Goal: Task Accomplishment & Management: Manage account settings

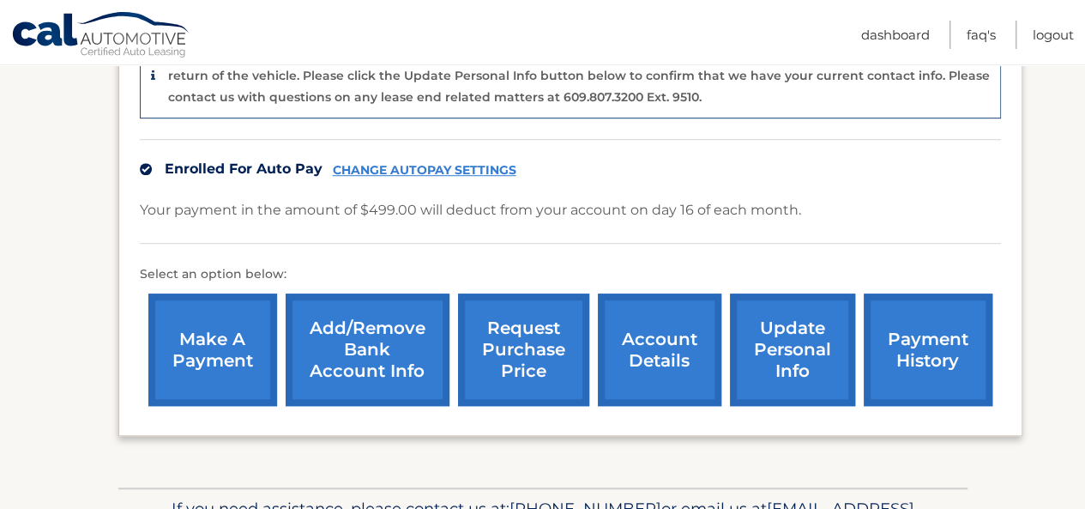
scroll to position [489, 0]
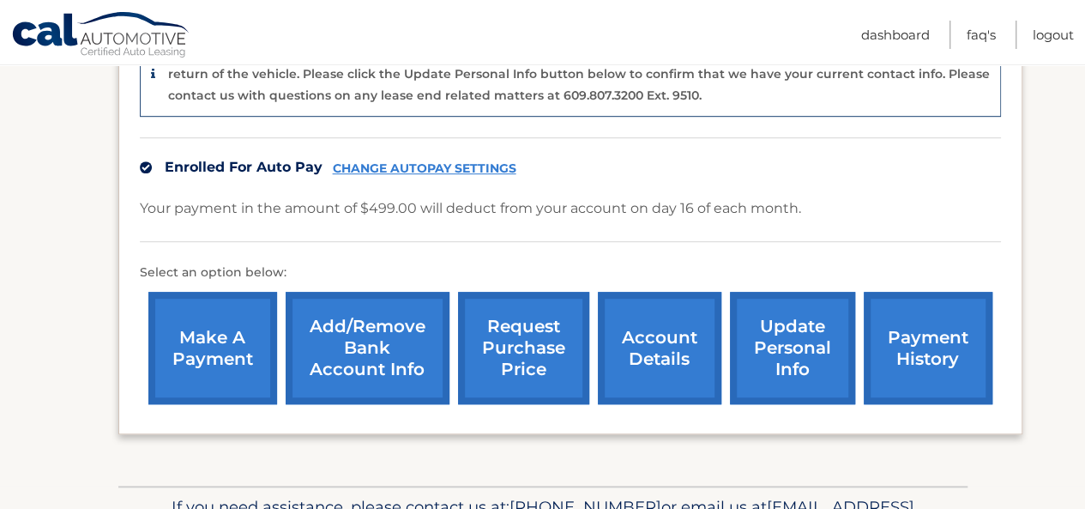
click at [657, 330] on link "account details" at bounding box center [660, 348] width 124 height 112
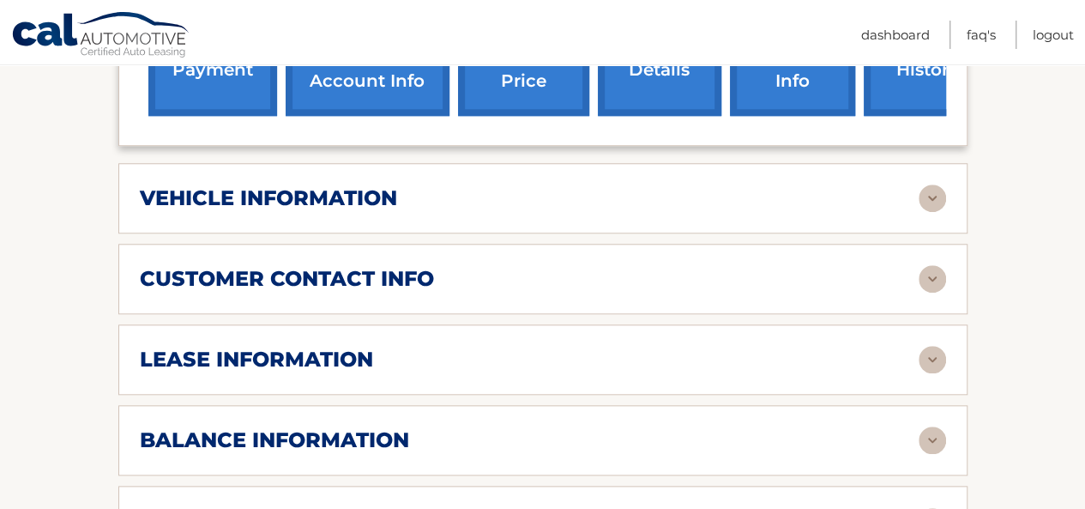
scroll to position [681, 0]
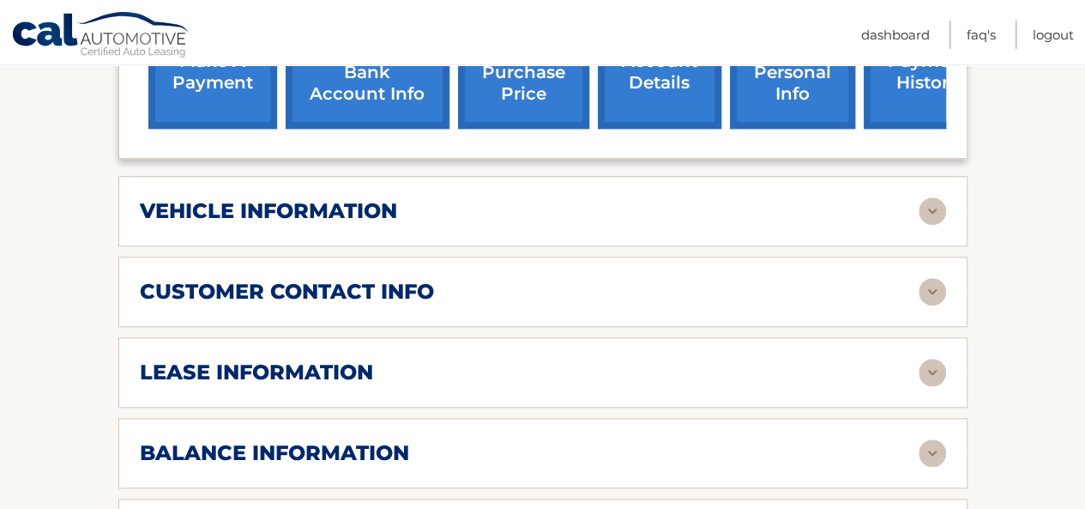
click at [935, 197] on img at bounding box center [932, 210] width 27 height 27
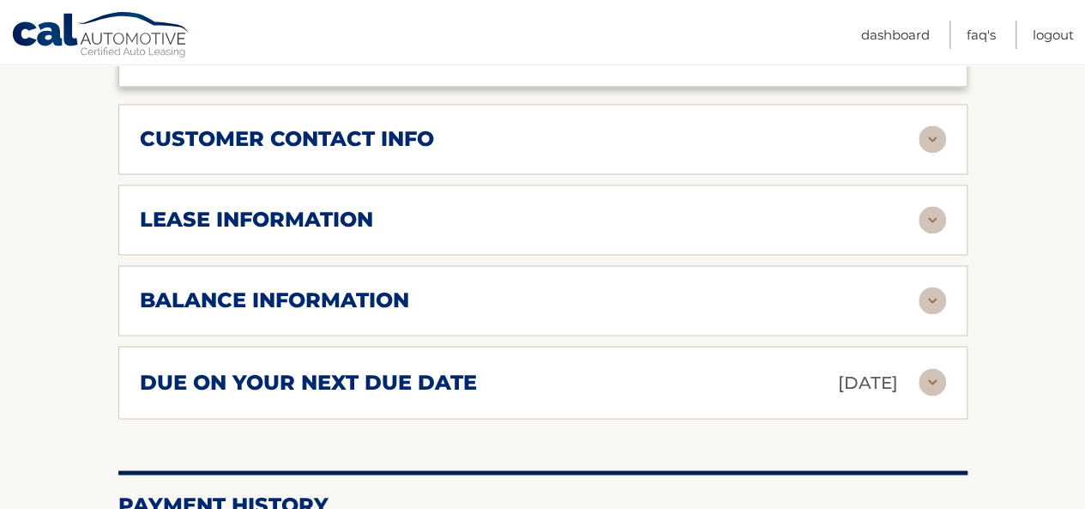
scroll to position [1262, 0]
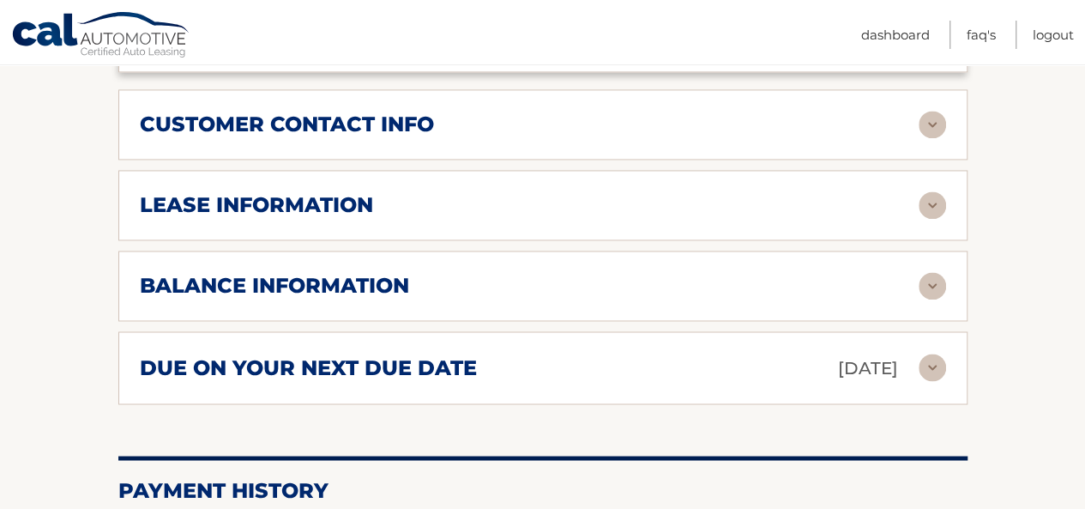
click at [934, 111] on img at bounding box center [932, 124] width 27 height 27
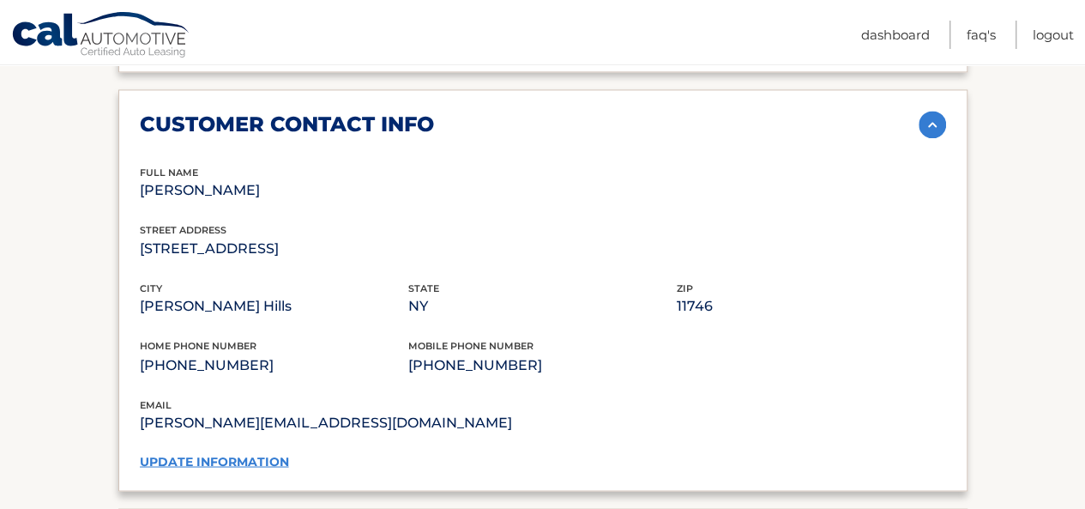
click at [934, 111] on img at bounding box center [932, 124] width 27 height 27
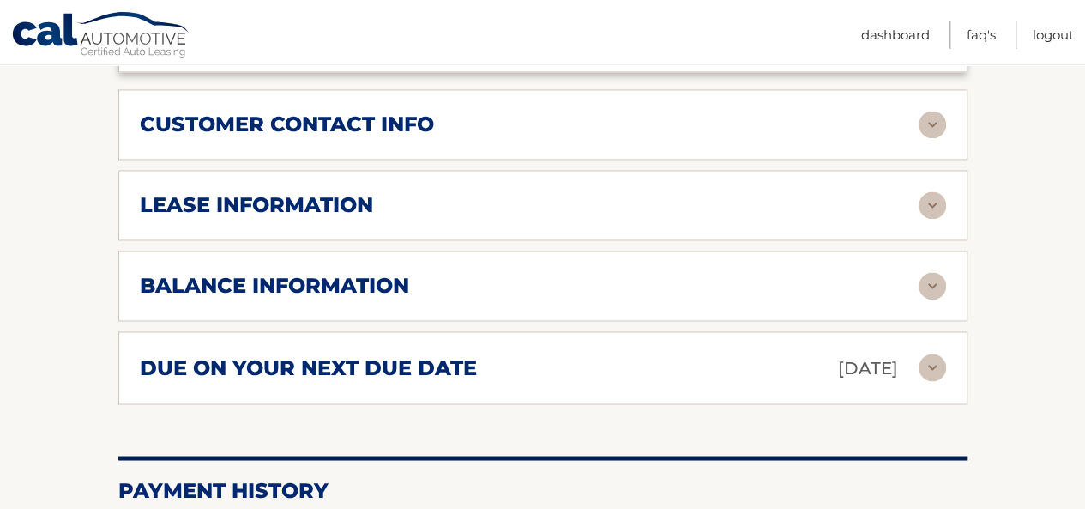
click at [933, 191] on img at bounding box center [932, 204] width 27 height 27
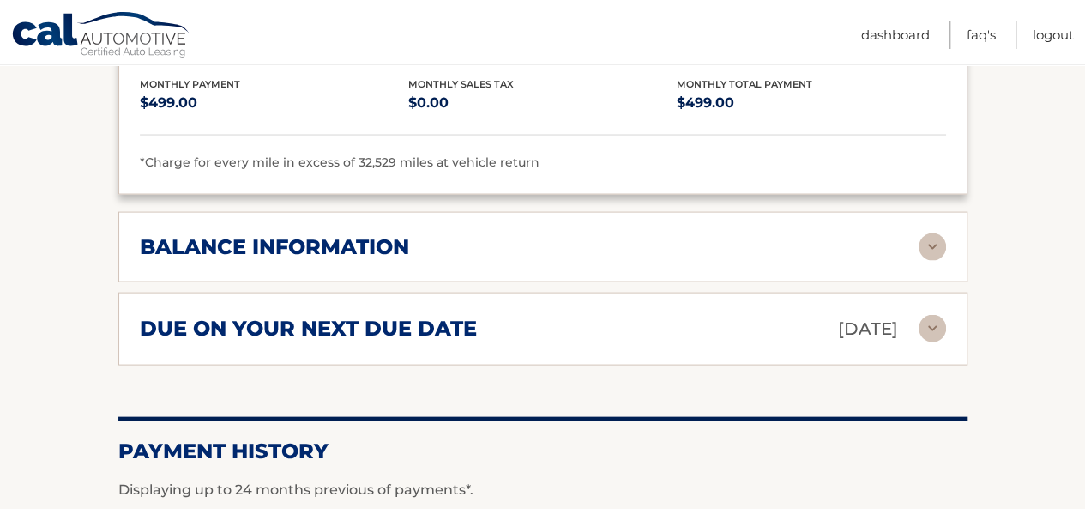
scroll to position [1628, 0]
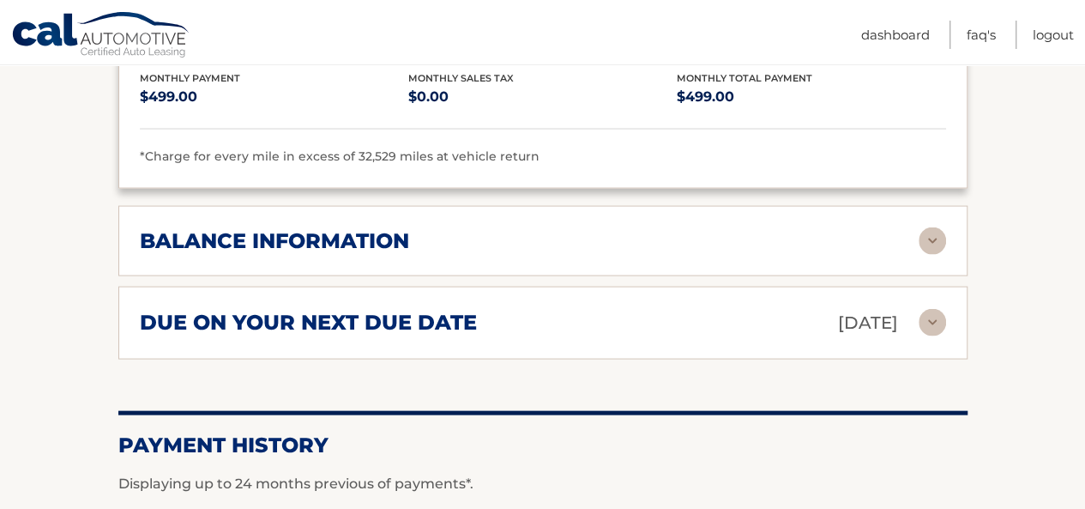
click at [927, 227] on img at bounding box center [932, 240] width 27 height 27
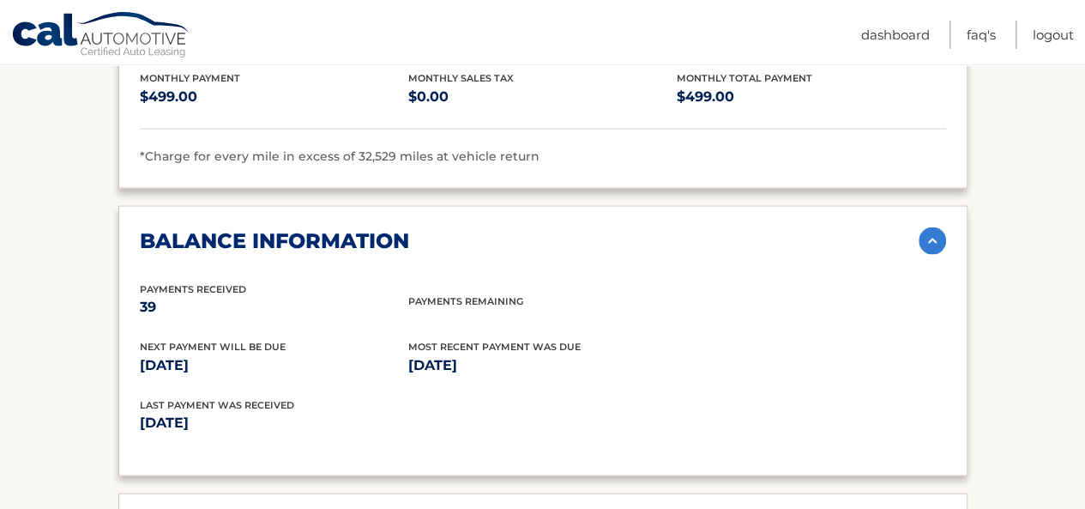
click at [927, 227] on img at bounding box center [932, 240] width 27 height 27
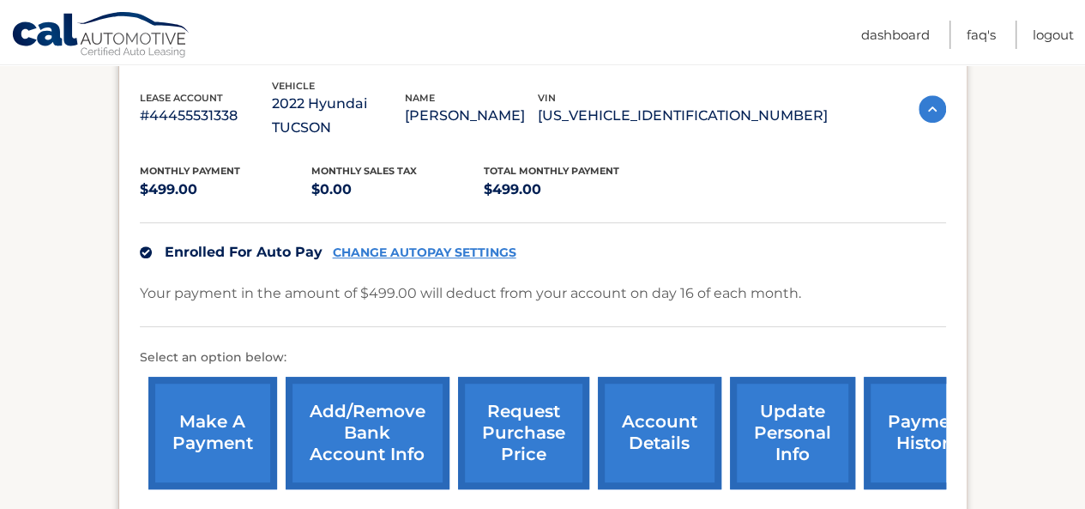
scroll to position [324, 0]
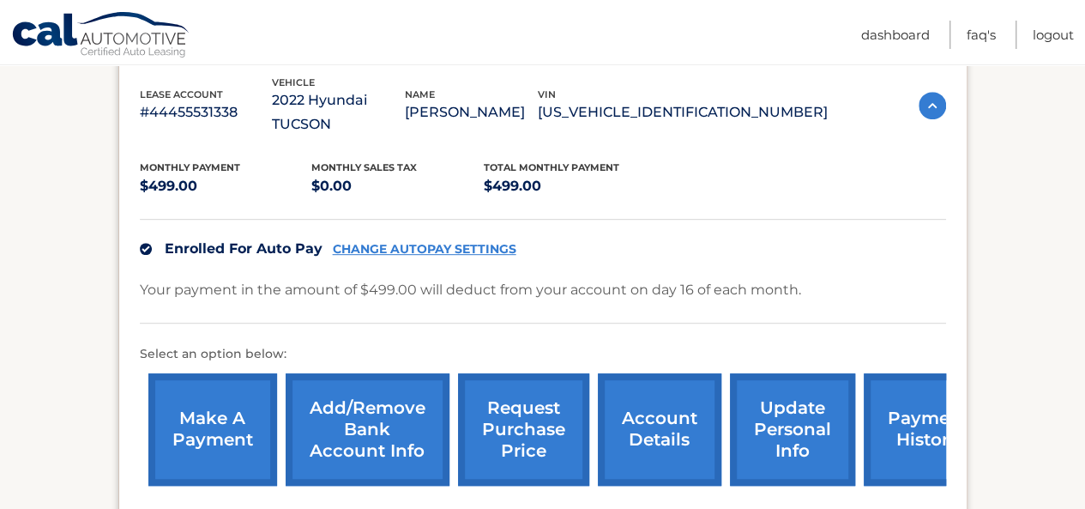
click at [754, 420] on link "update personal info" at bounding box center [792, 429] width 125 height 112
